Goal: Task Accomplishment & Management: Manage account settings

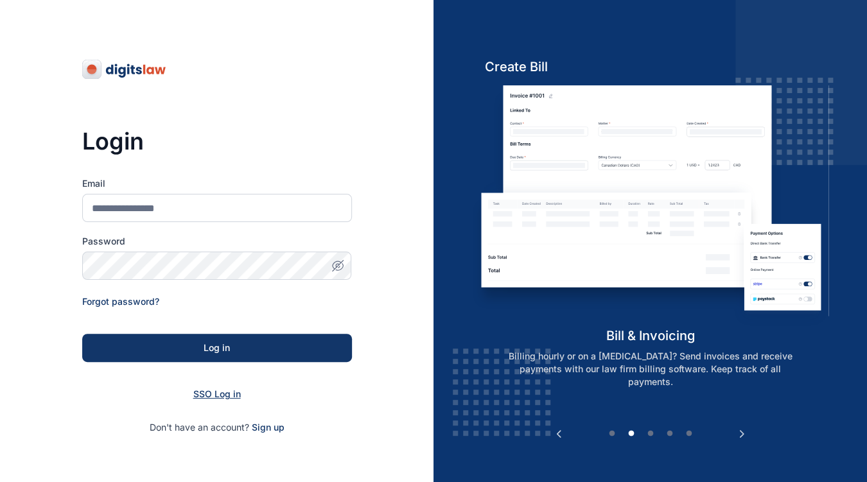
click at [223, 389] on span "SSO Log in" at bounding box center [217, 394] width 48 height 11
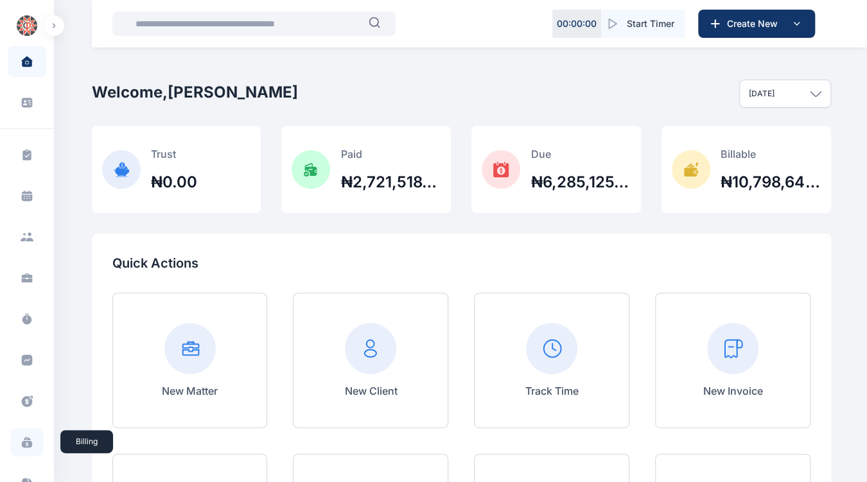
click at [24, 443] on icon at bounding box center [27, 442] width 13 height 13
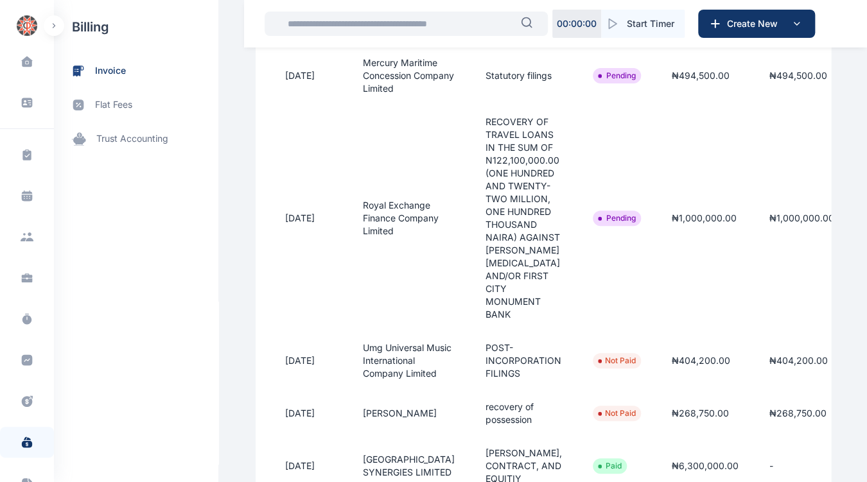
scroll to position [0, 206]
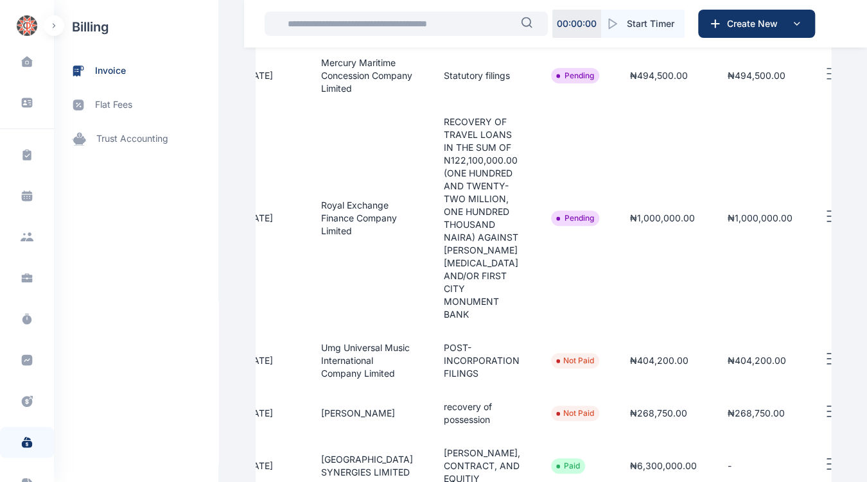
click at [824, 225] on icon "button" at bounding box center [831, 217] width 15 height 16
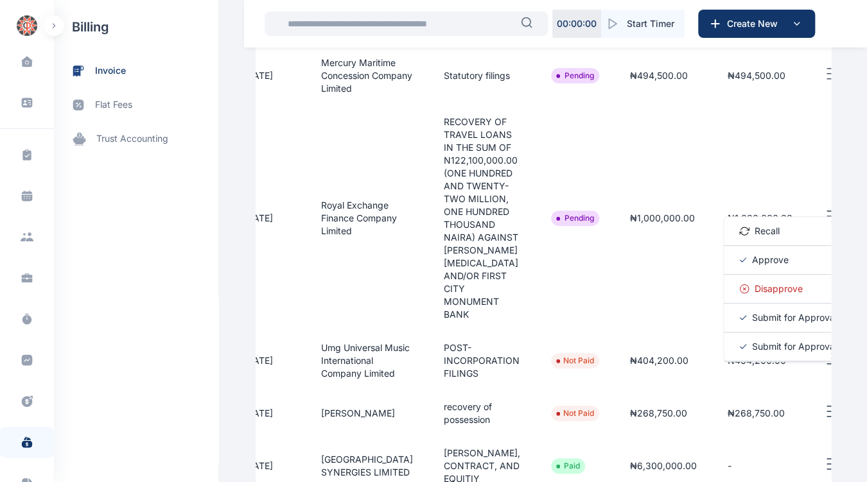
click at [752, 267] on span "Approve" at bounding box center [770, 260] width 37 height 13
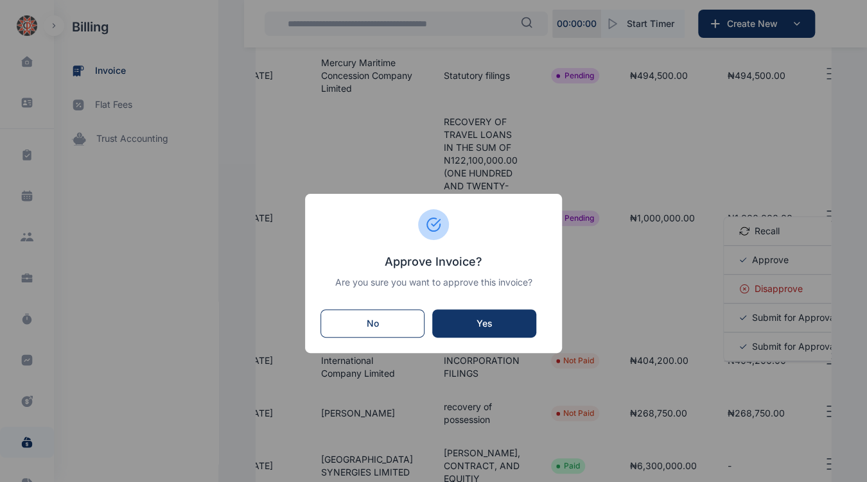
click at [514, 317] on div "Yes" at bounding box center [484, 323] width 78 height 13
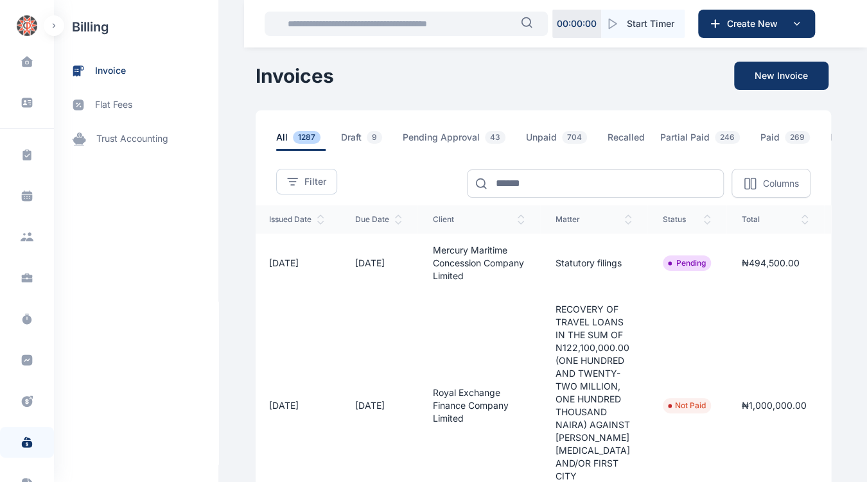
scroll to position [0, 206]
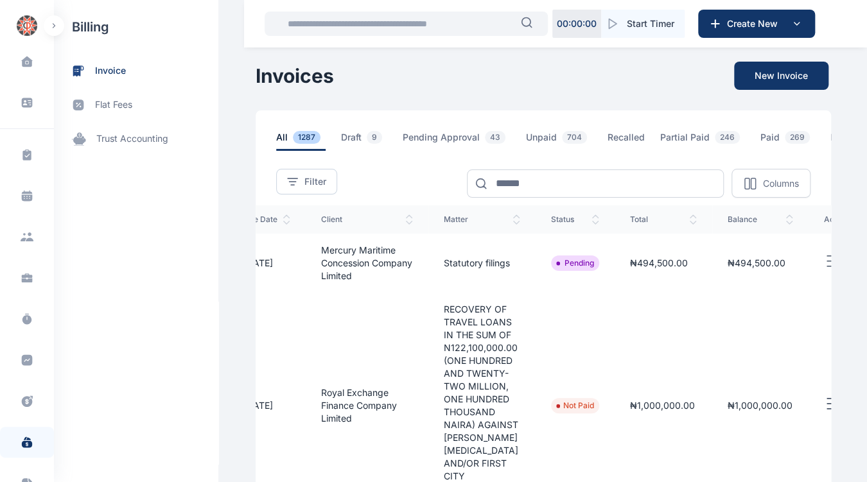
click at [827, 261] on line "button" at bounding box center [831, 261] width 9 height 0
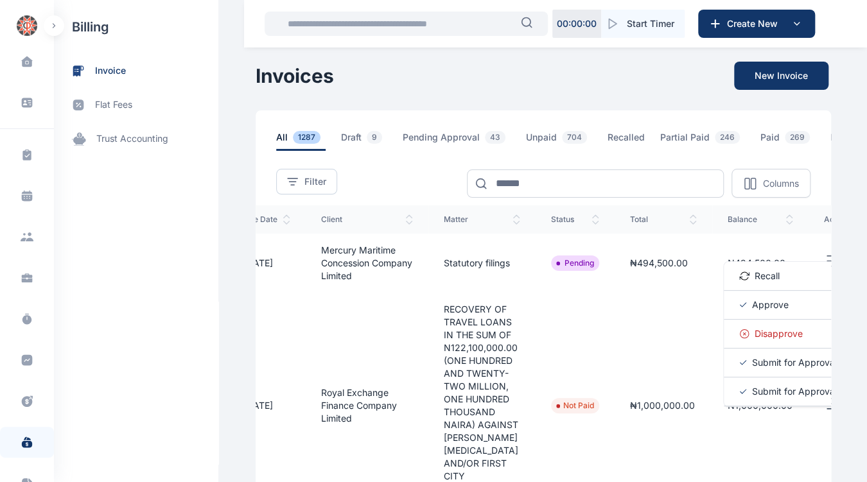
click at [752, 312] on span "Approve" at bounding box center [770, 305] width 37 height 13
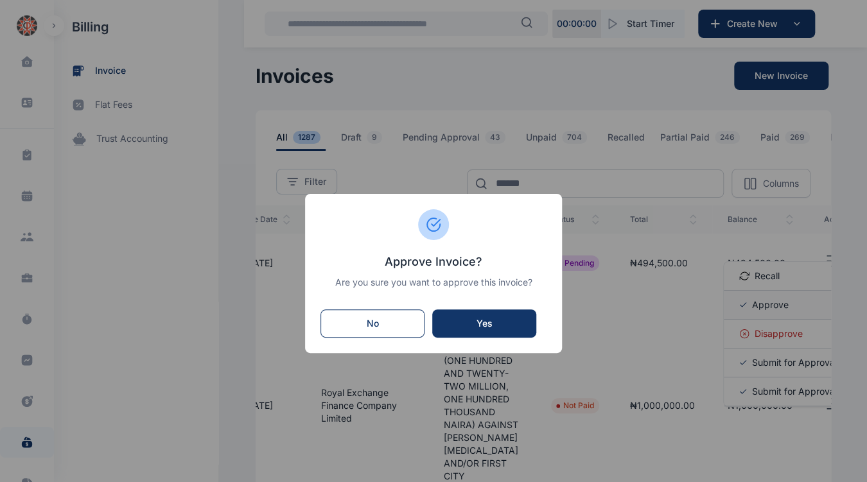
click at [513, 316] on button "Yes" at bounding box center [484, 324] width 104 height 28
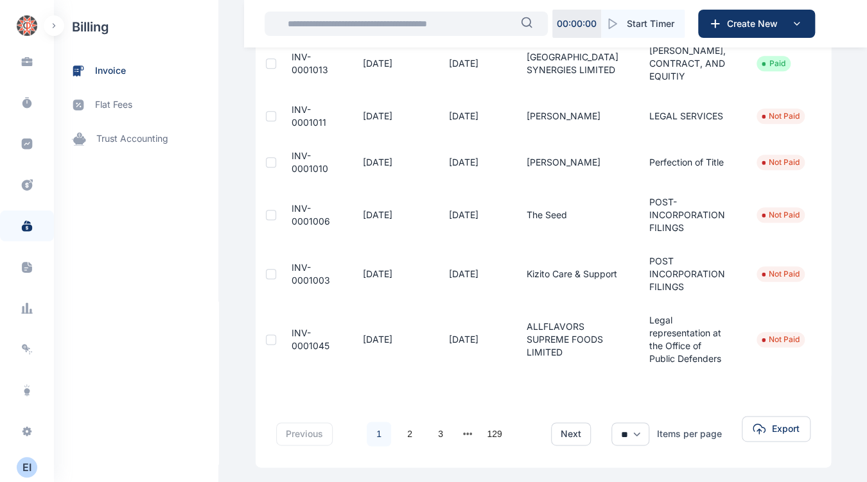
scroll to position [592, 0]
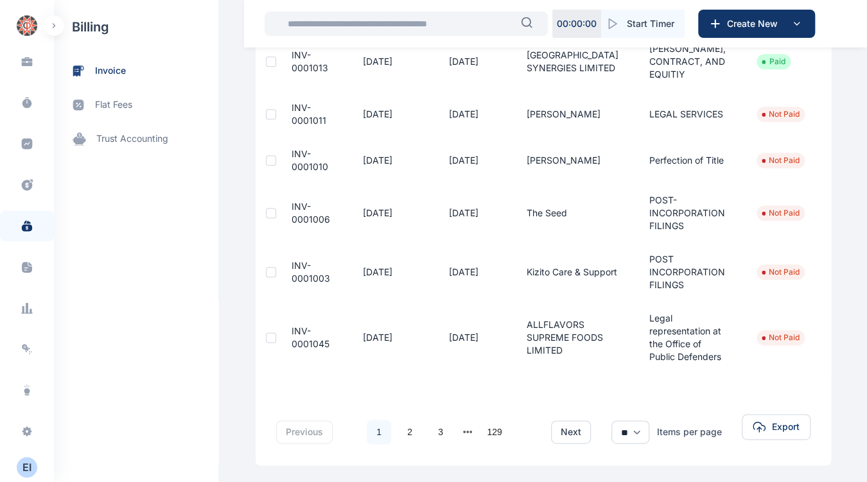
click at [22, 468] on div "E I" at bounding box center [27, 467] width 21 height 15
click at [109, 473] on span "Log out" at bounding box center [105, 467] width 32 height 13
